Goal: Task Accomplishment & Management: Manage account settings

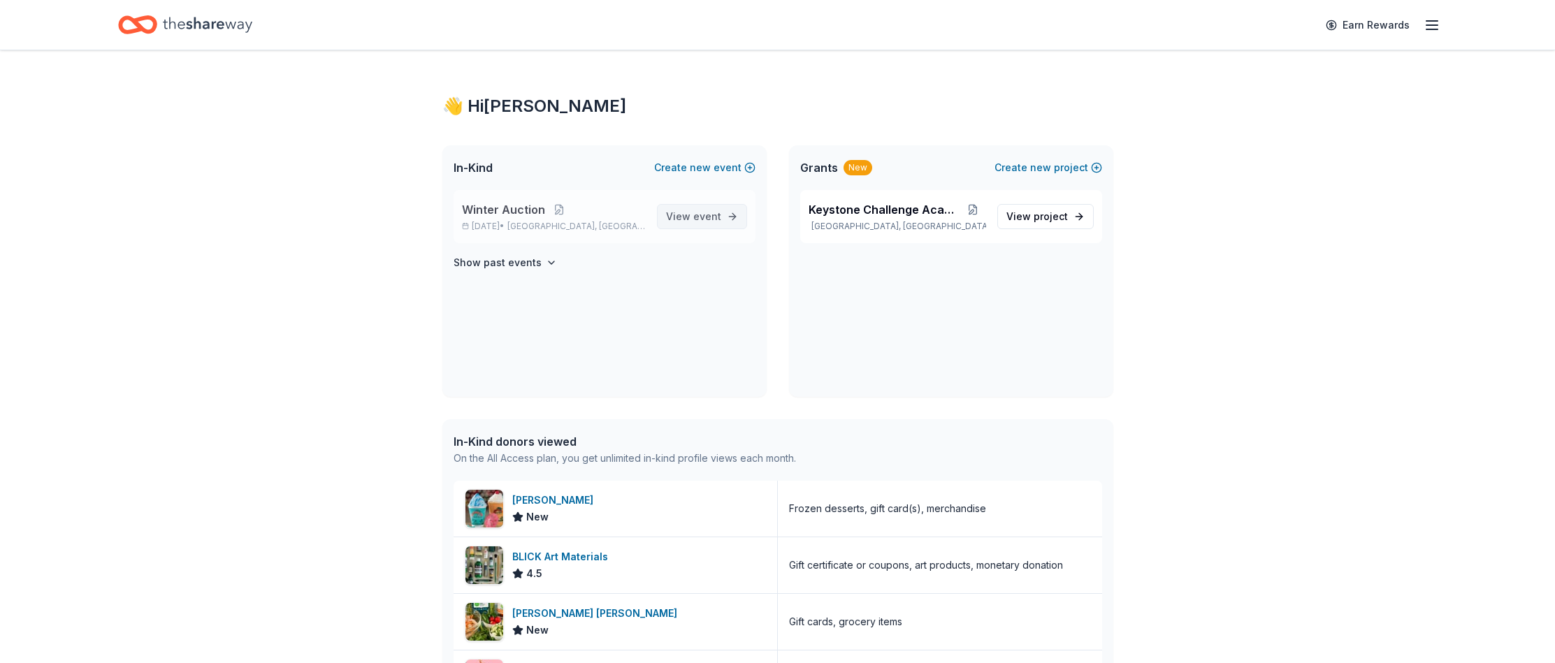
click at [714, 217] on span "event" at bounding box center [707, 216] width 28 height 12
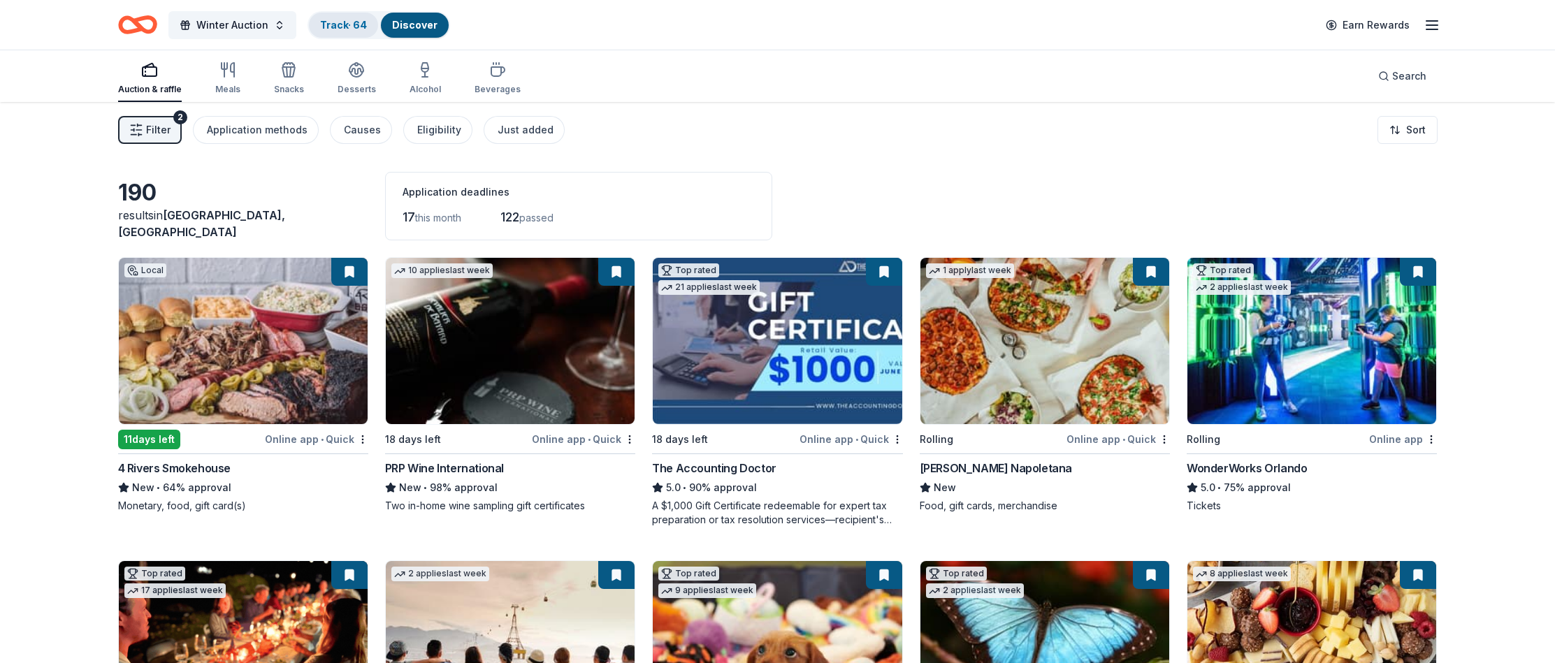
click at [338, 24] on link "Track · 64" at bounding box center [343, 25] width 47 height 12
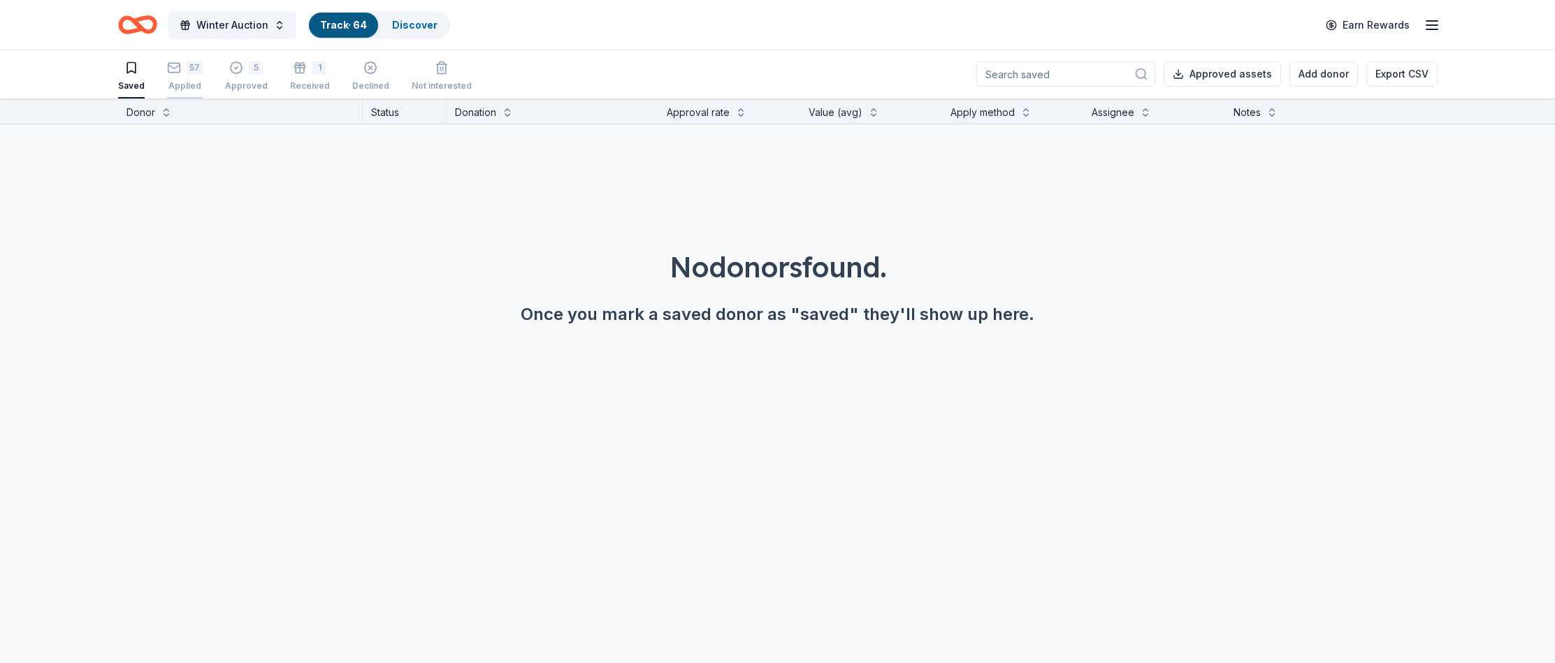
click at [184, 71] on div "57" at bounding box center [185, 68] width 36 height 14
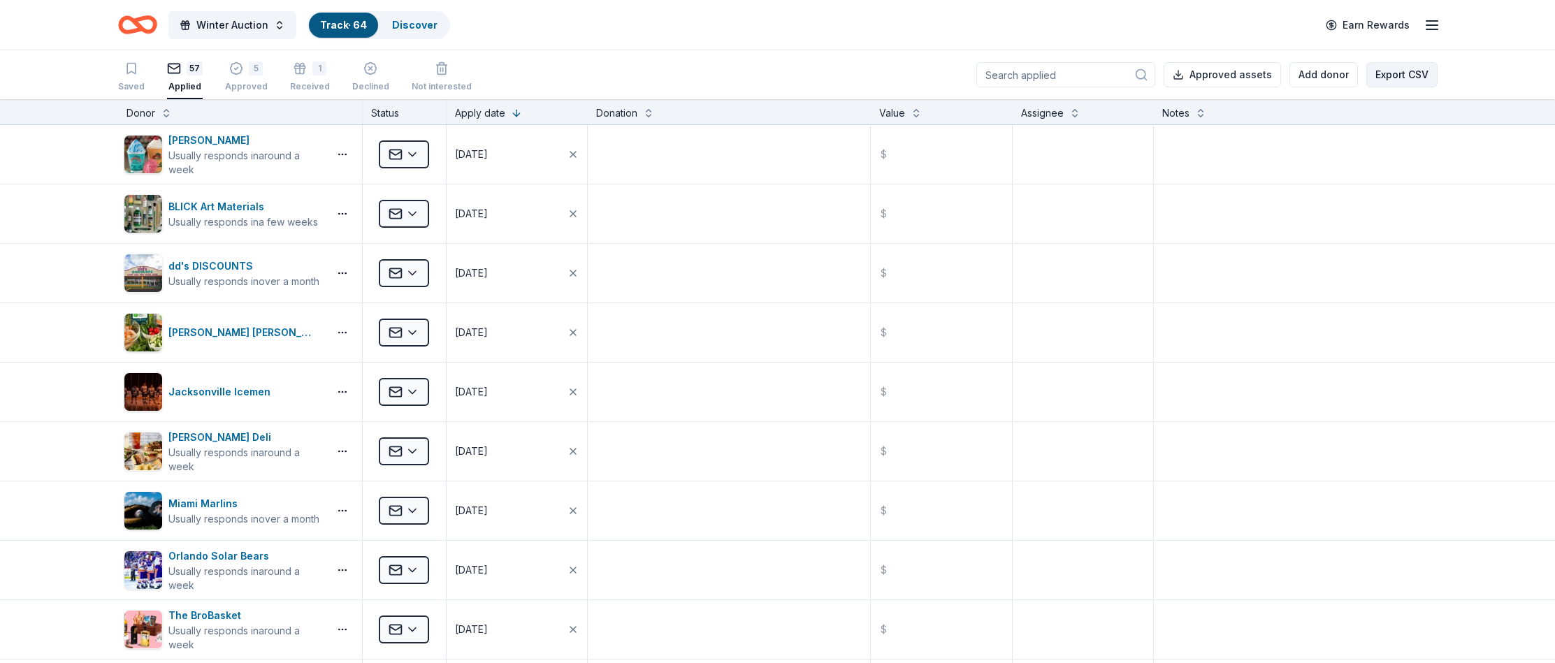
click at [1408, 71] on button "Export CSV" at bounding box center [1401, 74] width 71 height 25
